Goal: Task Accomplishment & Management: Use online tool/utility

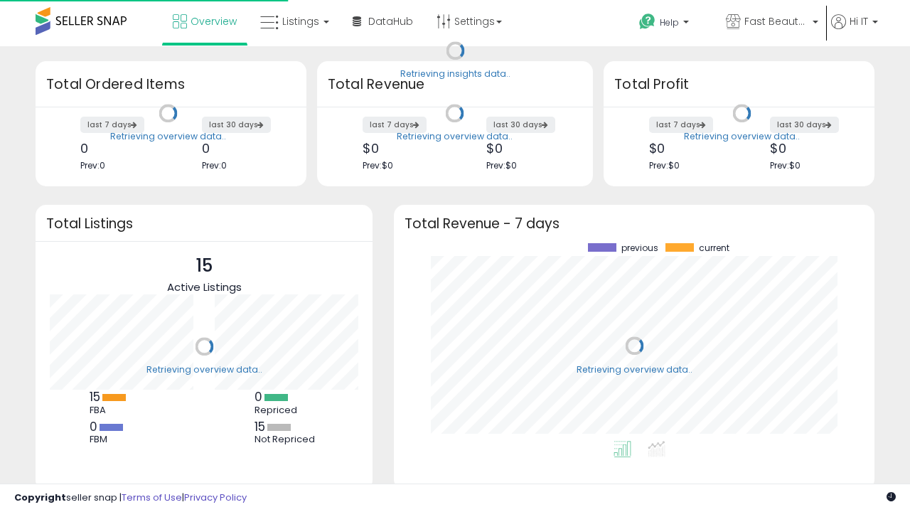
scroll to position [198, 452]
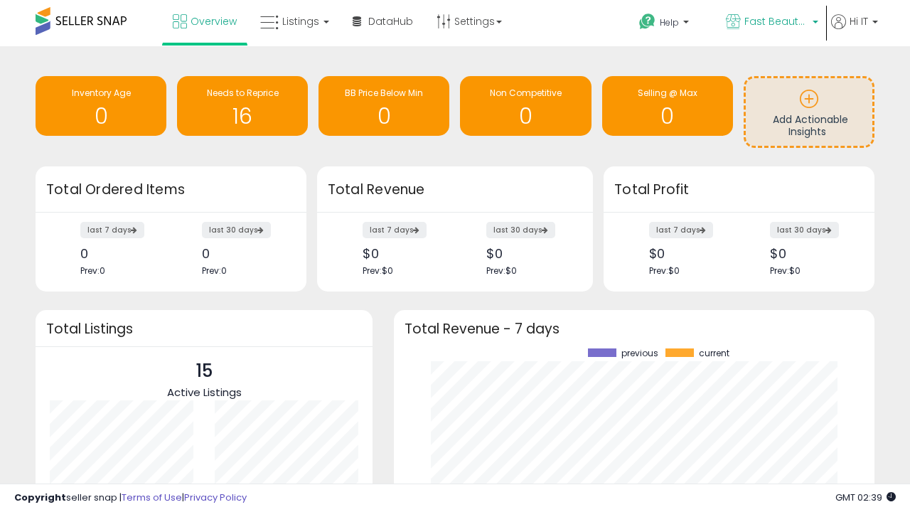
click at [771, 23] on span "Fast Beauty ([GEOGRAPHIC_DATA])" at bounding box center [776, 21] width 64 height 14
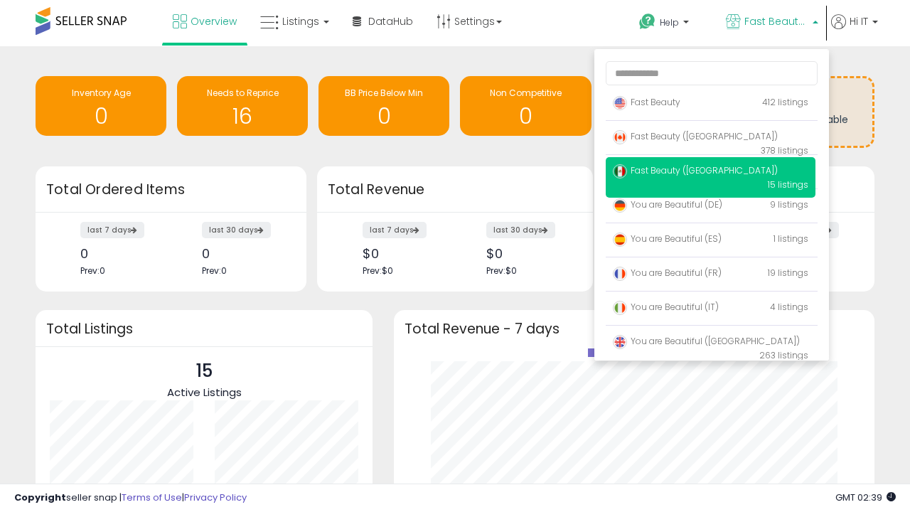
click at [710, 105] on p "Fast Beauty 412 listings" at bounding box center [711, 103] width 210 height 28
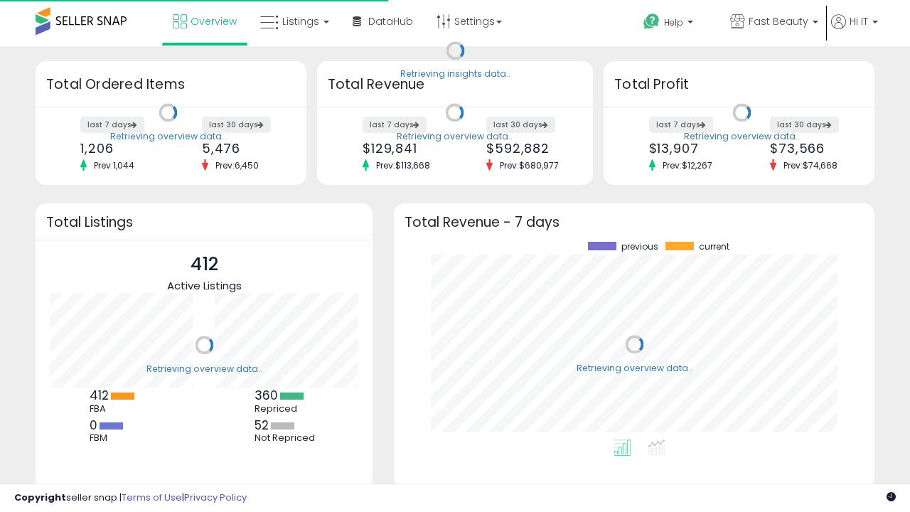
scroll to position [198, 452]
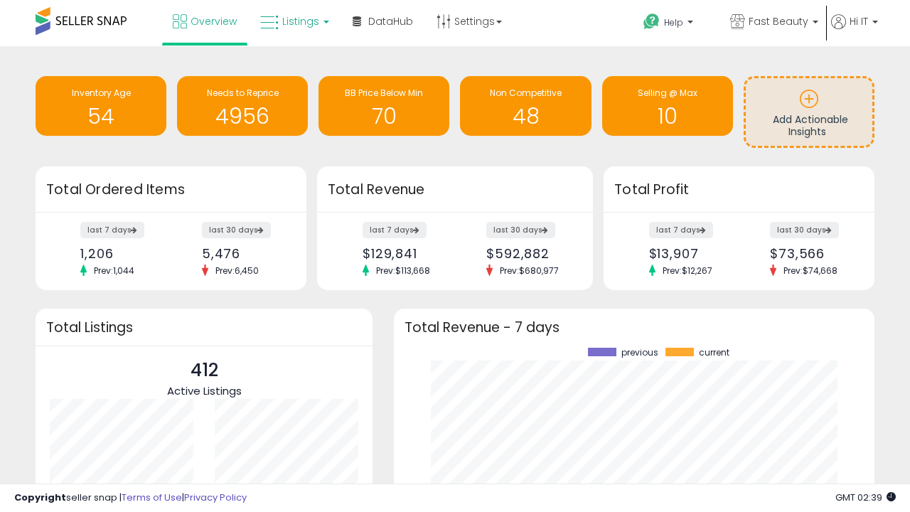
click at [293, 21] on span "Listings" at bounding box center [300, 21] width 37 height 14
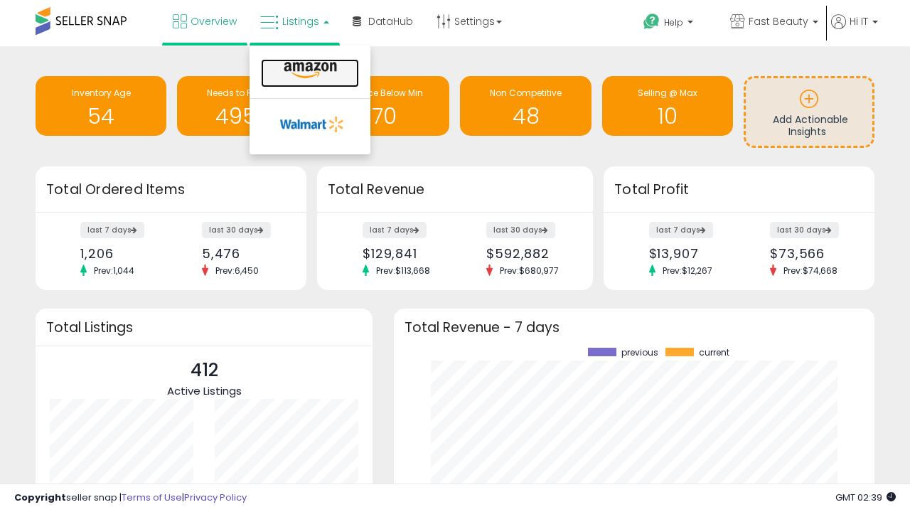
click at [309, 70] on icon at bounding box center [310, 70] width 62 height 18
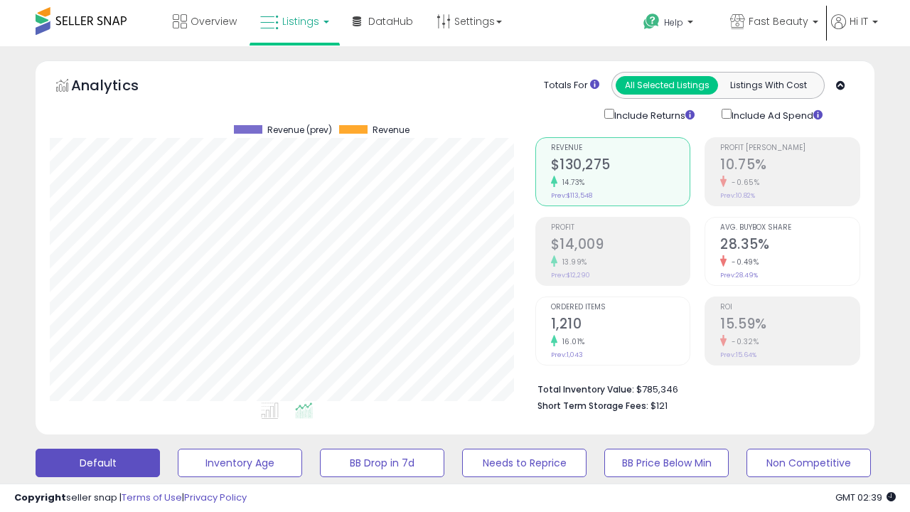
scroll to position [291, 485]
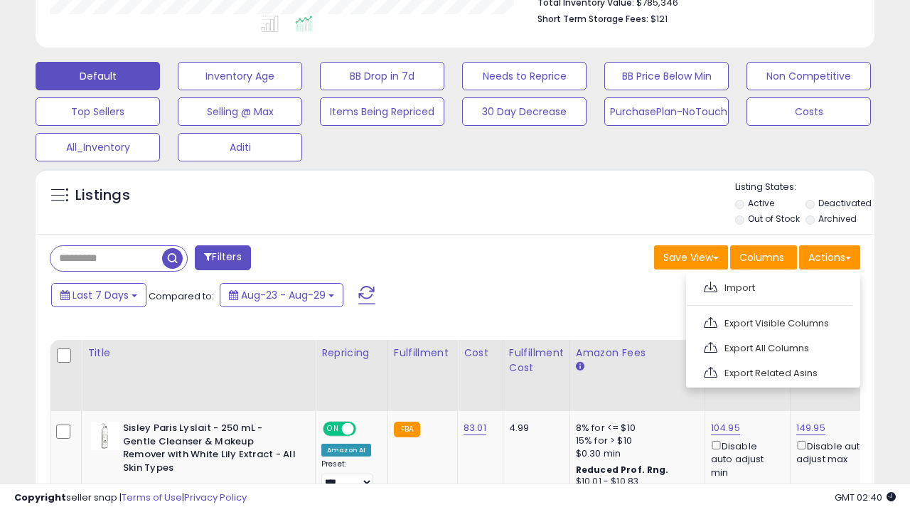
click at [710, 285] on span at bounding box center [711, 287] width 14 height 11
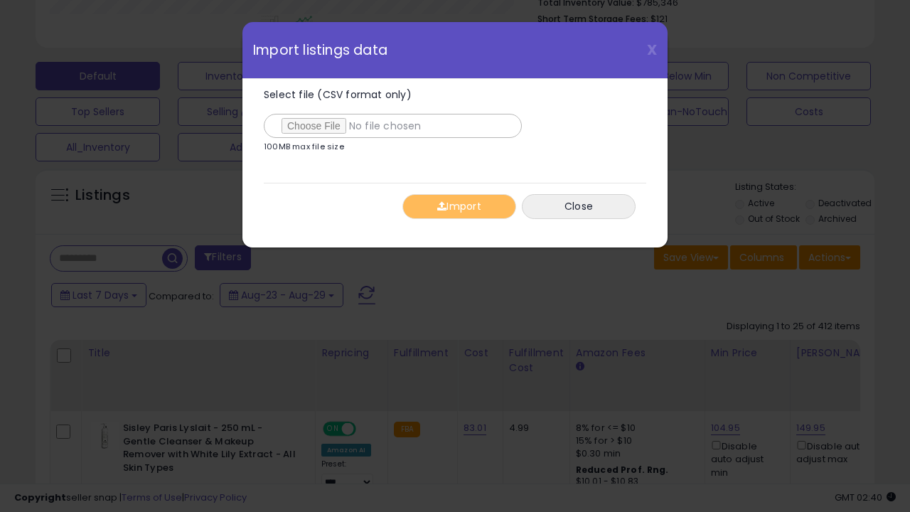
type input "**********"
click at [459, 206] on button "Import" at bounding box center [459, 206] width 114 height 25
